Goal: Task Accomplishment & Management: Manage account settings

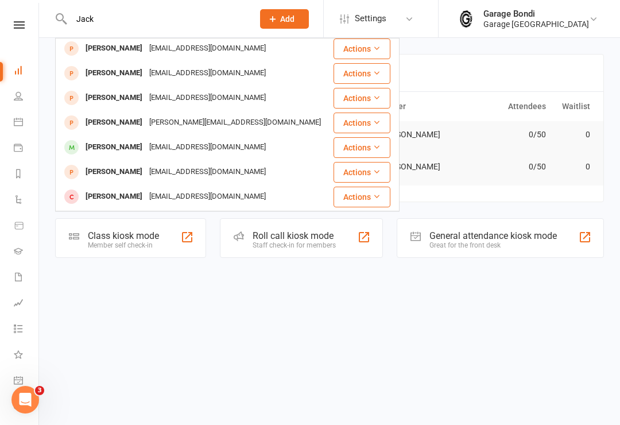
scroll to position [99, 0]
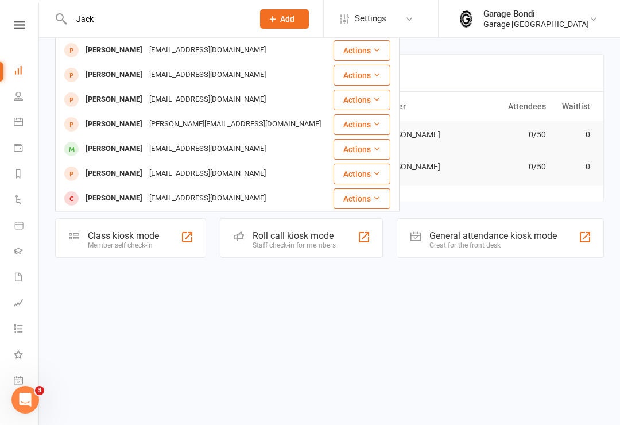
type input "Jack"
click at [119, 167] on div "[PERSON_NAME]" at bounding box center [114, 173] width 64 height 17
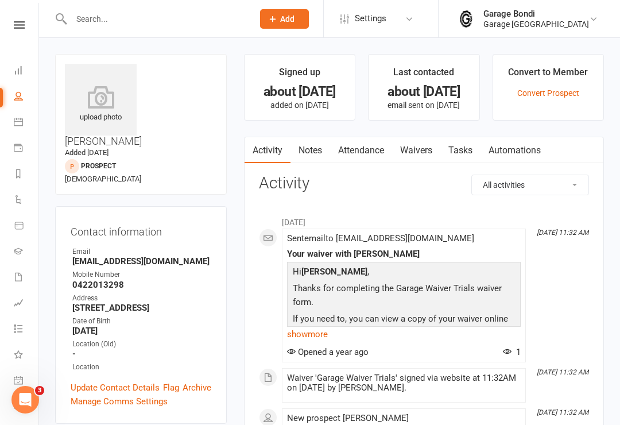
click at [157, 5] on div at bounding box center [150, 18] width 190 height 37
click at [158, 13] on input "text" at bounding box center [156, 19] width 177 height 16
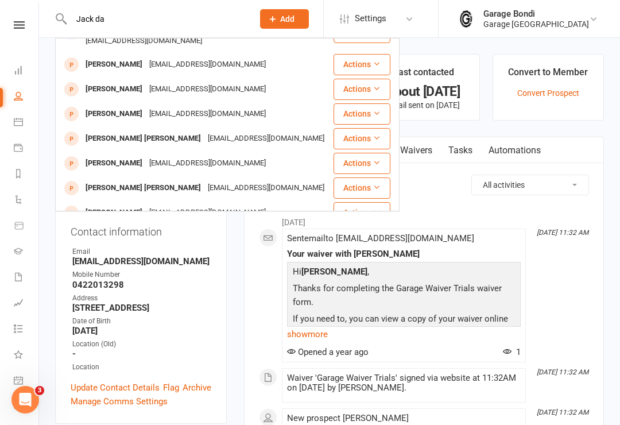
type input "Jack da"
click at [17, 123] on icon at bounding box center [18, 121] width 9 height 9
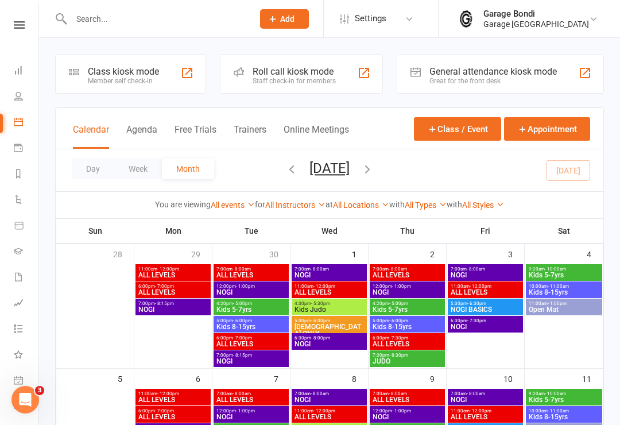
click at [131, 21] on input "text" at bounding box center [156, 19] width 177 height 16
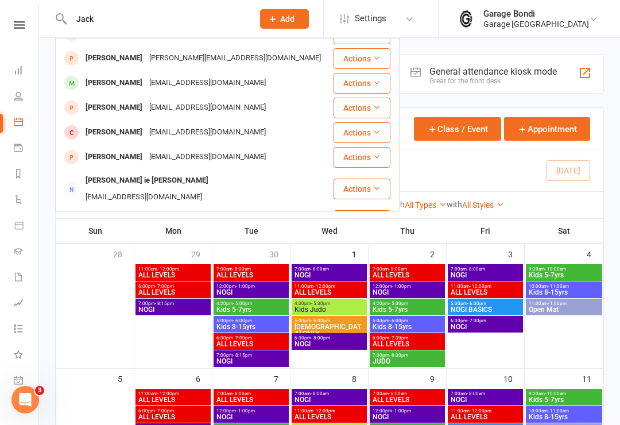
scroll to position [165, 0]
type input "Jack"
click at [131, 88] on div "[PERSON_NAME]" at bounding box center [114, 83] width 64 height 17
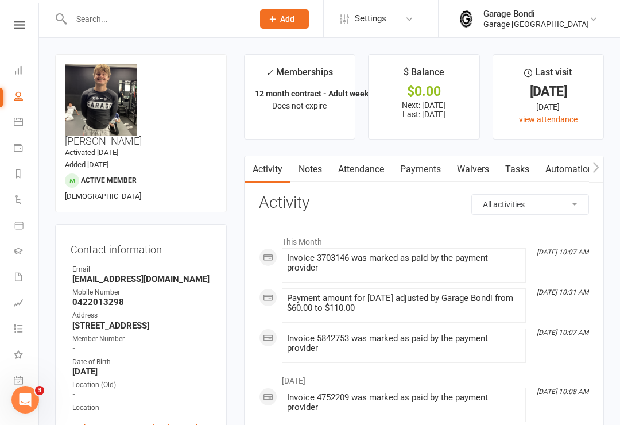
click at [415, 171] on link "Payments" at bounding box center [420, 169] width 57 height 26
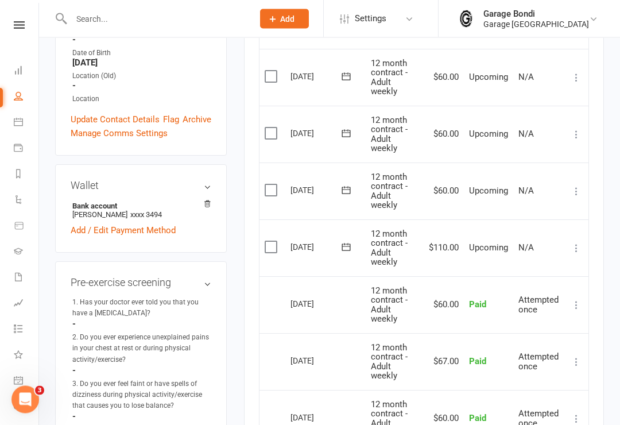
click at [571, 244] on icon at bounding box center [576, 248] width 11 height 11
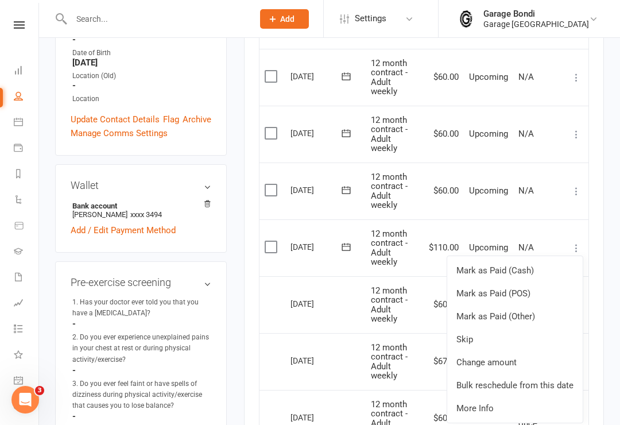
click at [504, 354] on link "Change amount" at bounding box center [515, 362] width 136 height 23
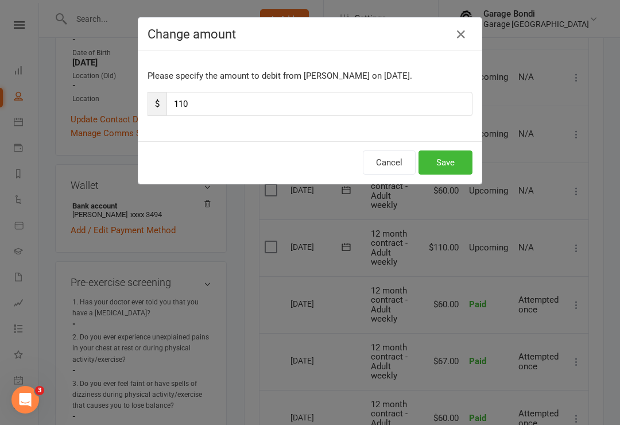
click at [219, 103] on input "110" at bounding box center [320, 104] width 306 height 24
type input "185"
click at [441, 159] on button "Save" at bounding box center [446, 162] width 54 height 24
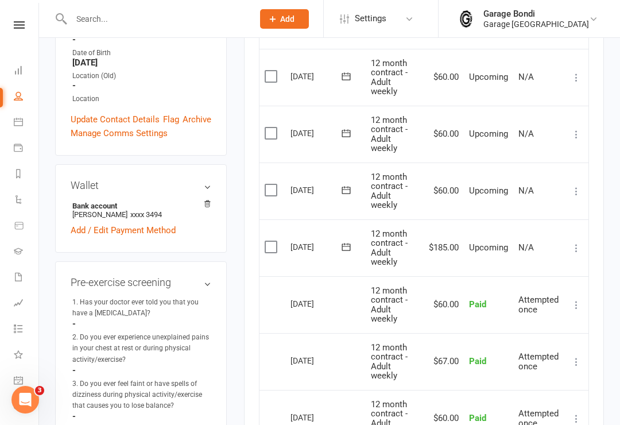
click at [316, 153] on td "[DATE]" at bounding box center [325, 134] width 80 height 57
